Goal: Information Seeking & Learning: Find specific fact

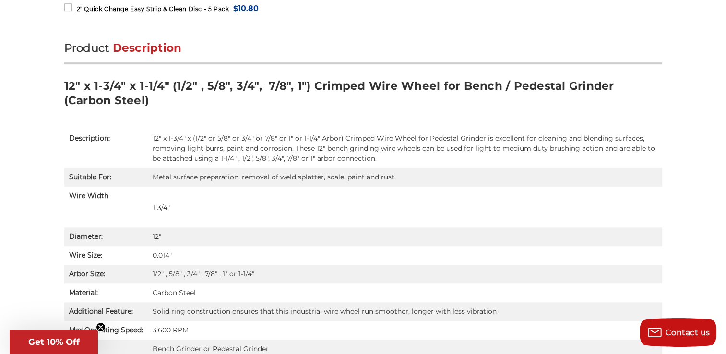
scroll to position [576, 0]
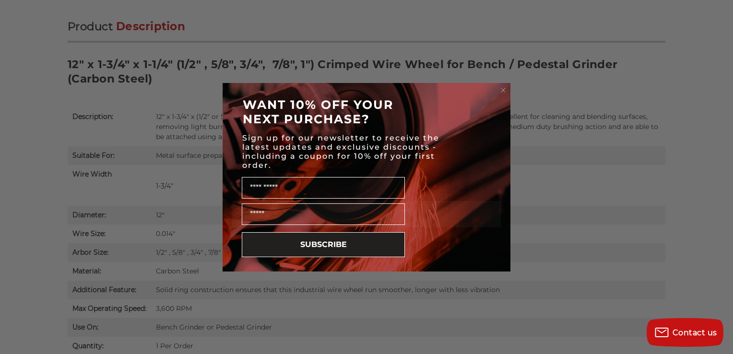
click at [501, 89] on circle "Close dialog" at bounding box center [503, 89] width 9 height 9
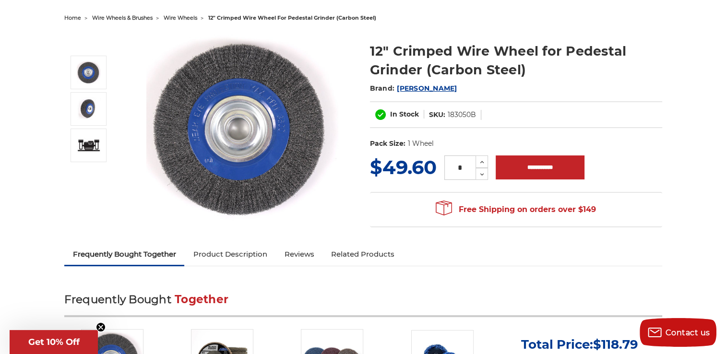
scroll to position [0, 0]
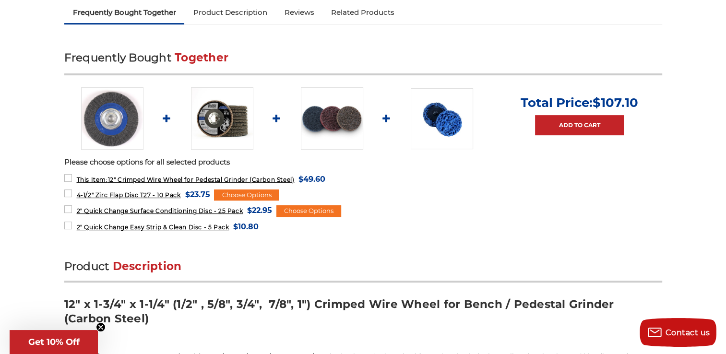
scroll to position [384, 0]
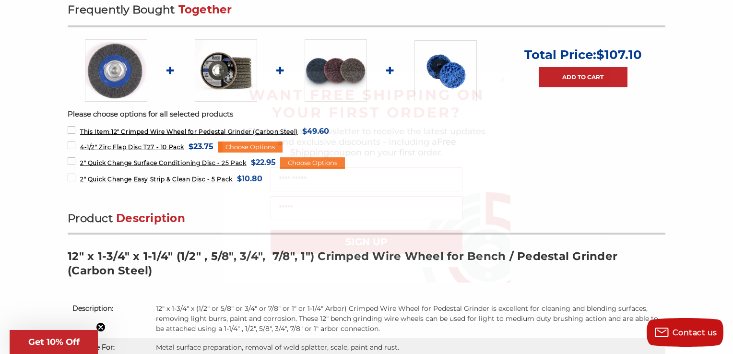
click at [502, 81] on circle "Close dialog" at bounding box center [501, 80] width 9 height 9
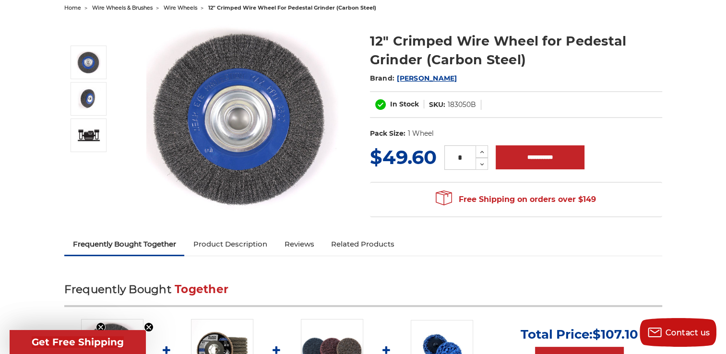
scroll to position [144, 0]
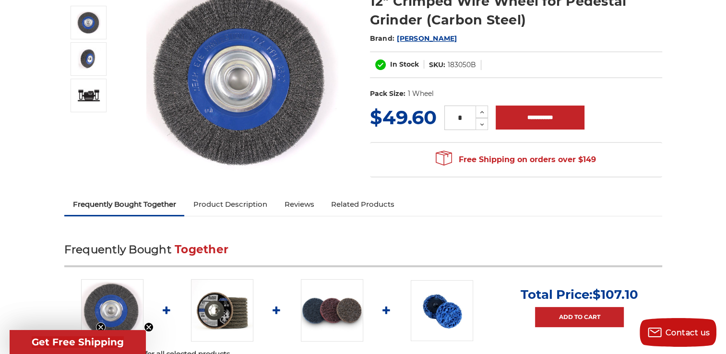
click at [375, 203] on link "Related Products" at bounding box center [362, 204] width 81 height 21
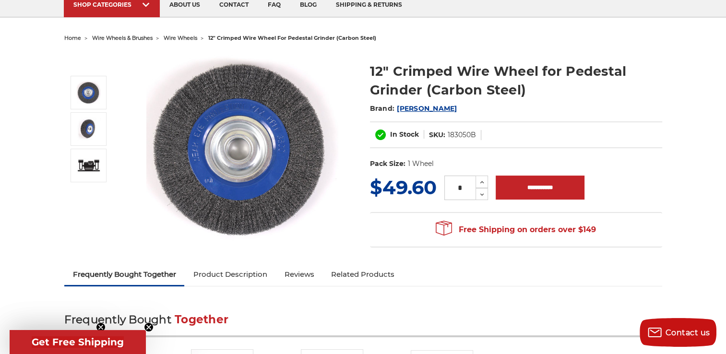
scroll to position [0, 0]
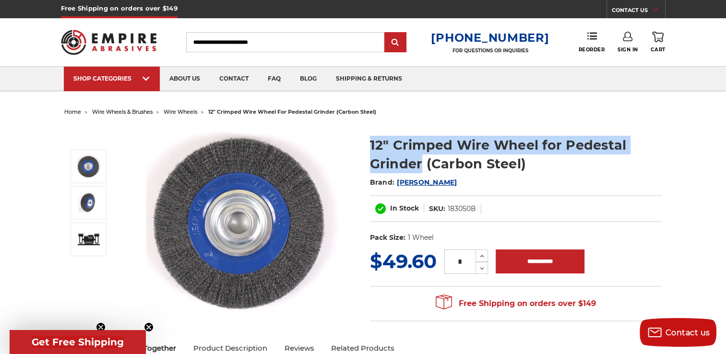
drag, startPoint x: 367, startPoint y: 141, endPoint x: 421, endPoint y: 166, distance: 60.1
click at [421, 166] on section "12" Crimped Wire Wheel for Pedestal Grinder (Carbon Steel) Brand: [PERSON_NAME]…" at bounding box center [516, 187] width 306 height 122
drag, startPoint x: 421, startPoint y: 166, endPoint x: 402, endPoint y: 166, distance: 19.2
copy h1 "12" Crimped Wire Wheel for Pedestal Grinder"
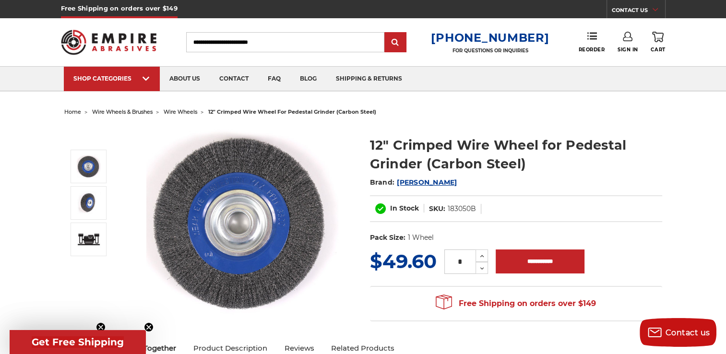
click at [234, 47] on input "Search" at bounding box center [285, 42] width 198 height 20
paste input "**********"
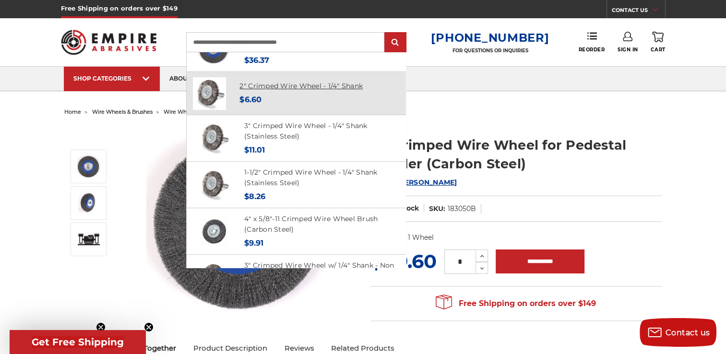
scroll to position [71, 0]
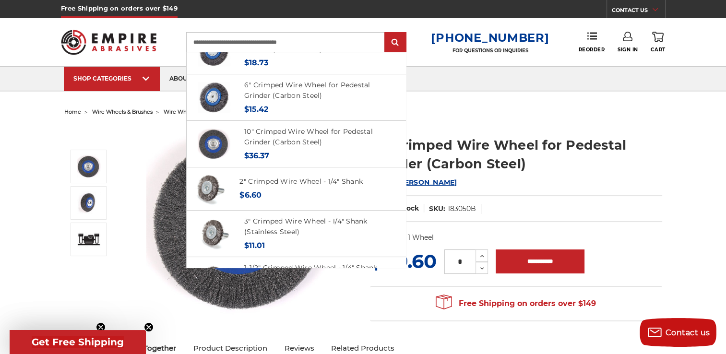
type input "**********"
click at [448, 208] on dd "183050B" at bounding box center [462, 209] width 28 height 10
drag, startPoint x: 449, startPoint y: 208, endPoint x: 478, endPoint y: 208, distance: 28.8
click at [478, 208] on dl "SKU: 183050B" at bounding box center [452, 209] width 57 height 10
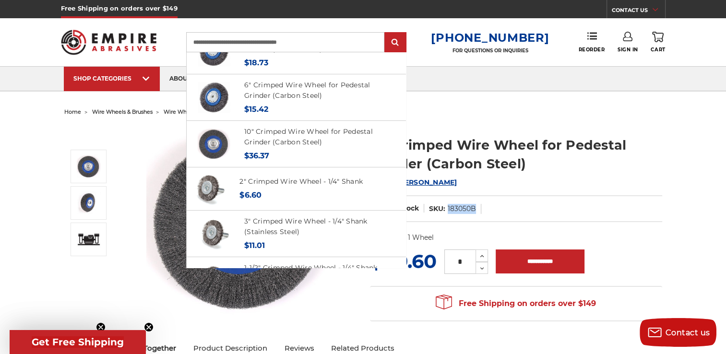
click at [474, 208] on dl "SKU: 183050B" at bounding box center [452, 209] width 57 height 10
copy dd "183050B"
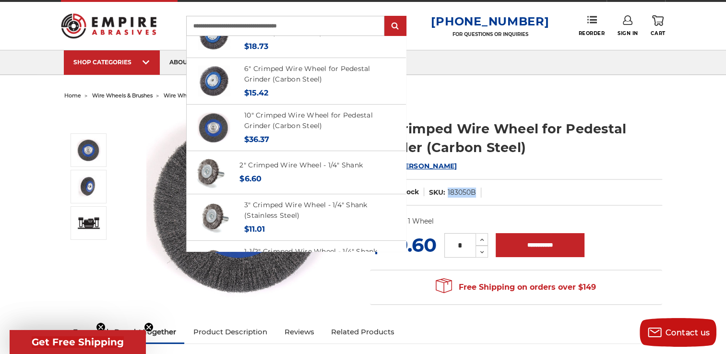
scroll to position [0, 0]
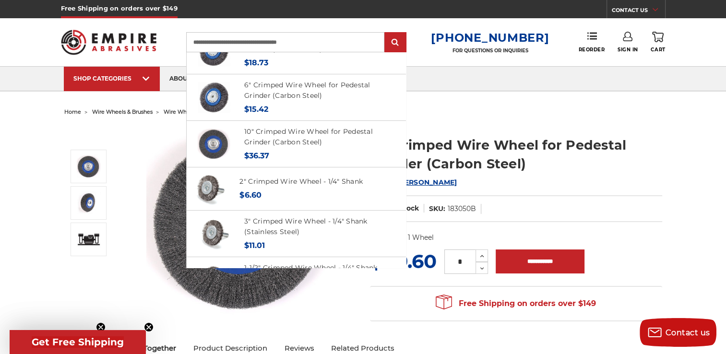
click at [246, 40] on input "**********" at bounding box center [285, 42] width 198 height 20
click at [357, 301] on section at bounding box center [211, 222] width 306 height 192
